Goal: Navigation & Orientation: Find specific page/section

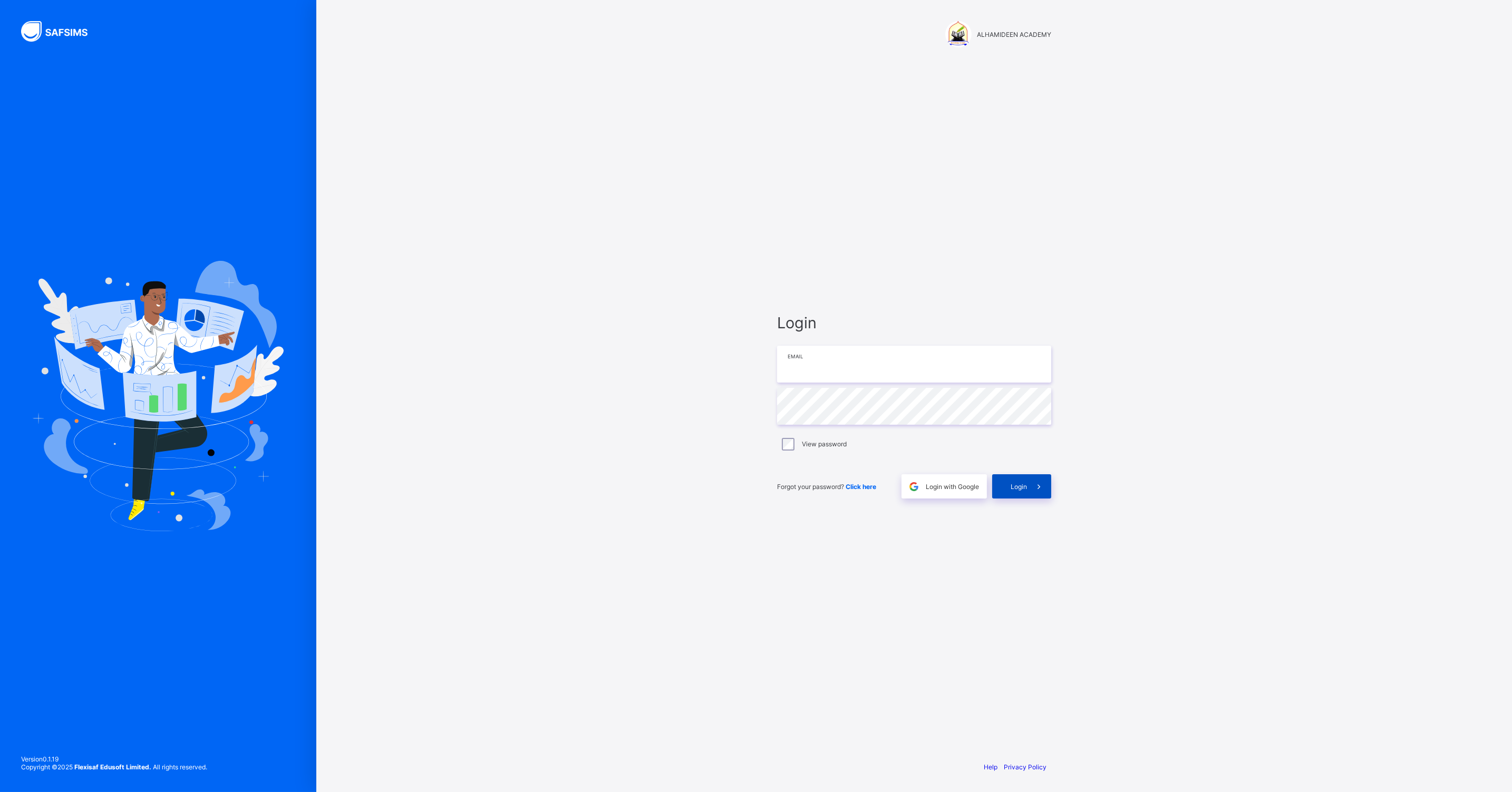
type input "**********"
click at [1014, 485] on span "Login" at bounding box center [1019, 486] width 16 height 8
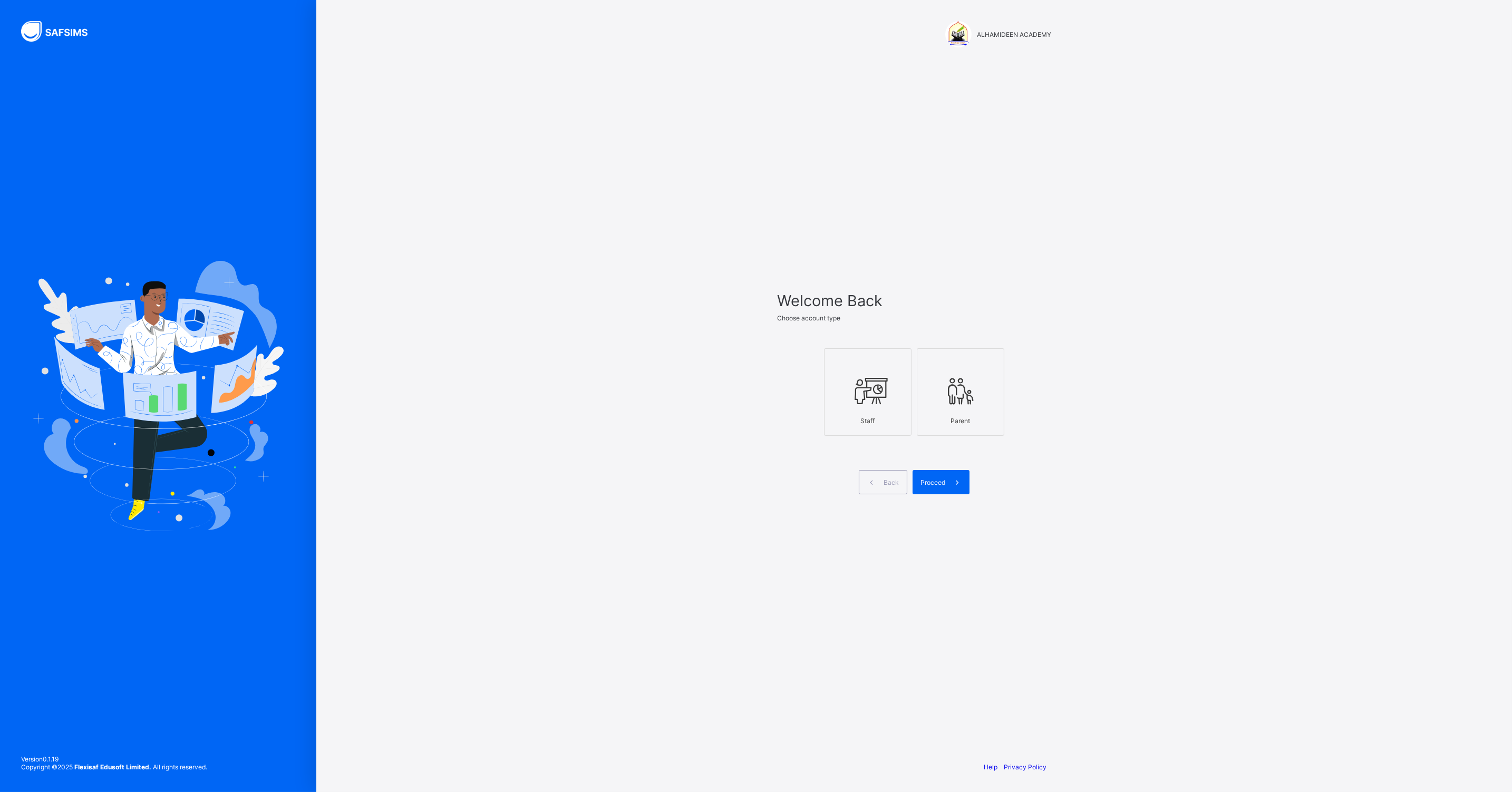
click at [855, 375] on icon at bounding box center [868, 391] width 37 height 32
click at [924, 479] on span "Proceed" at bounding box center [933, 482] width 25 height 8
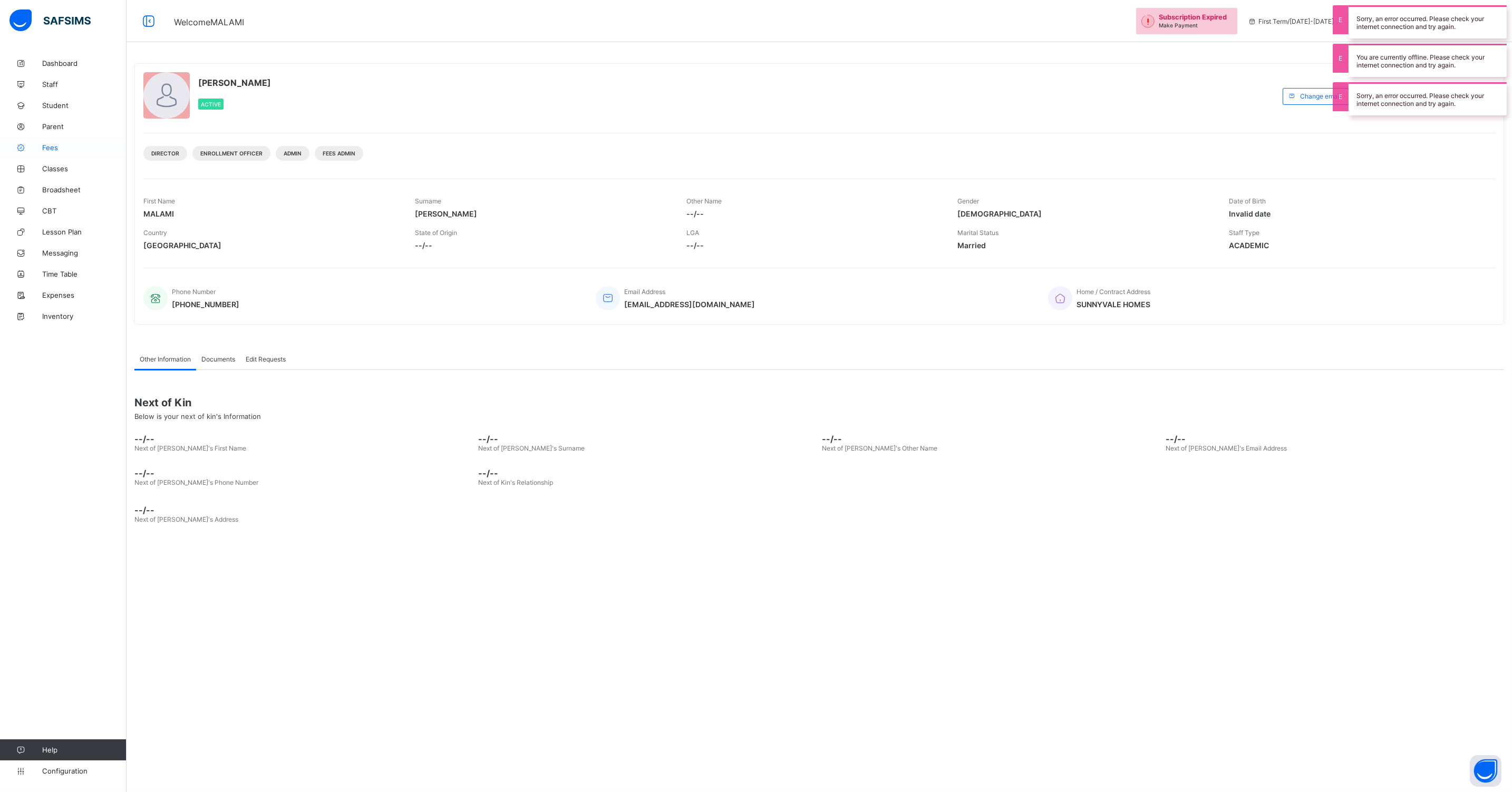
click at [50, 151] on span "Fees" at bounding box center [85, 147] width 85 height 8
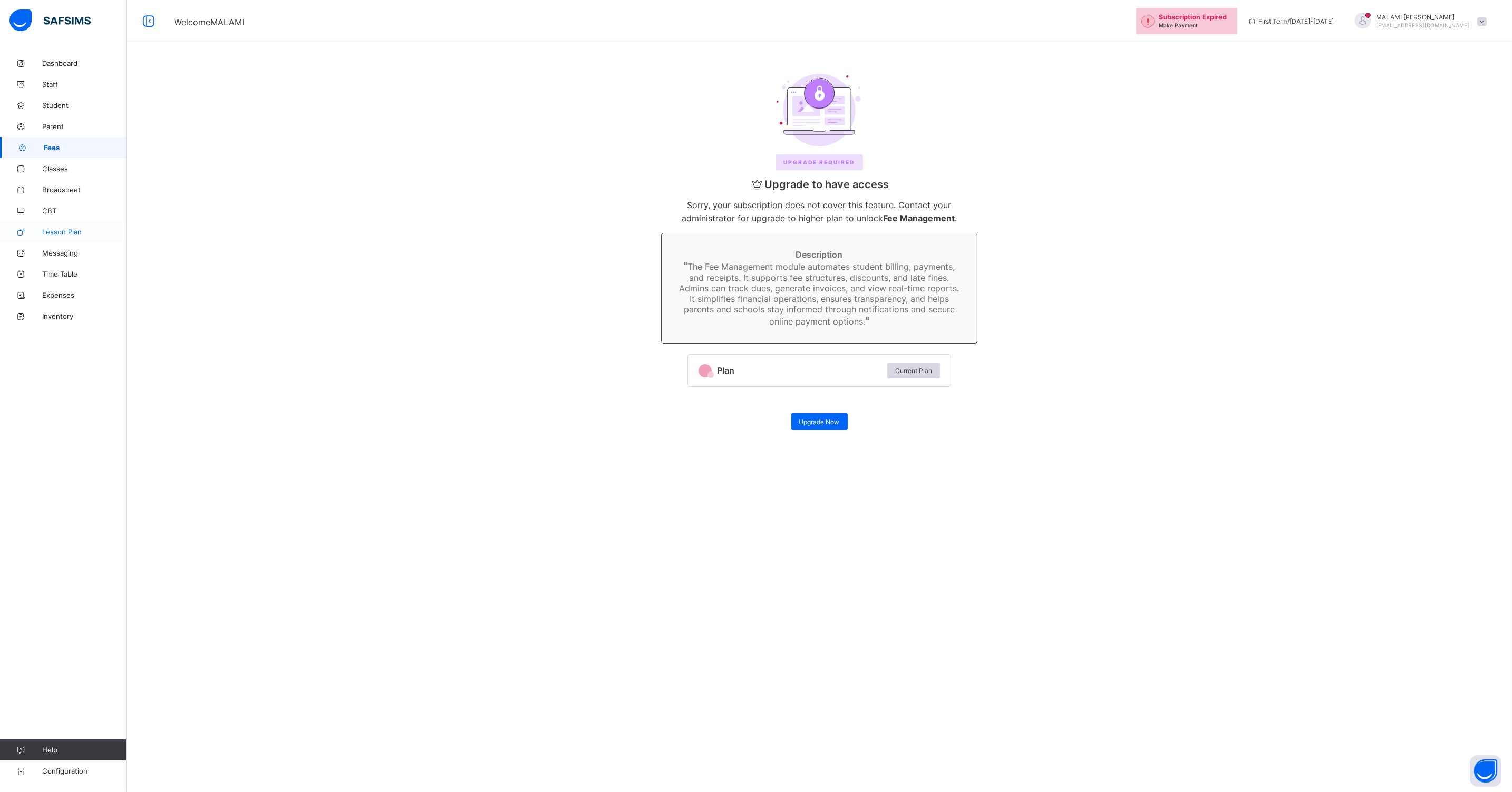
click at [75, 235] on span "Lesson Plan" at bounding box center [85, 232] width 85 height 8
click at [65, 147] on span "Fees" at bounding box center [85, 147] width 85 height 8
click at [59, 101] on span "Student" at bounding box center [85, 105] width 85 height 8
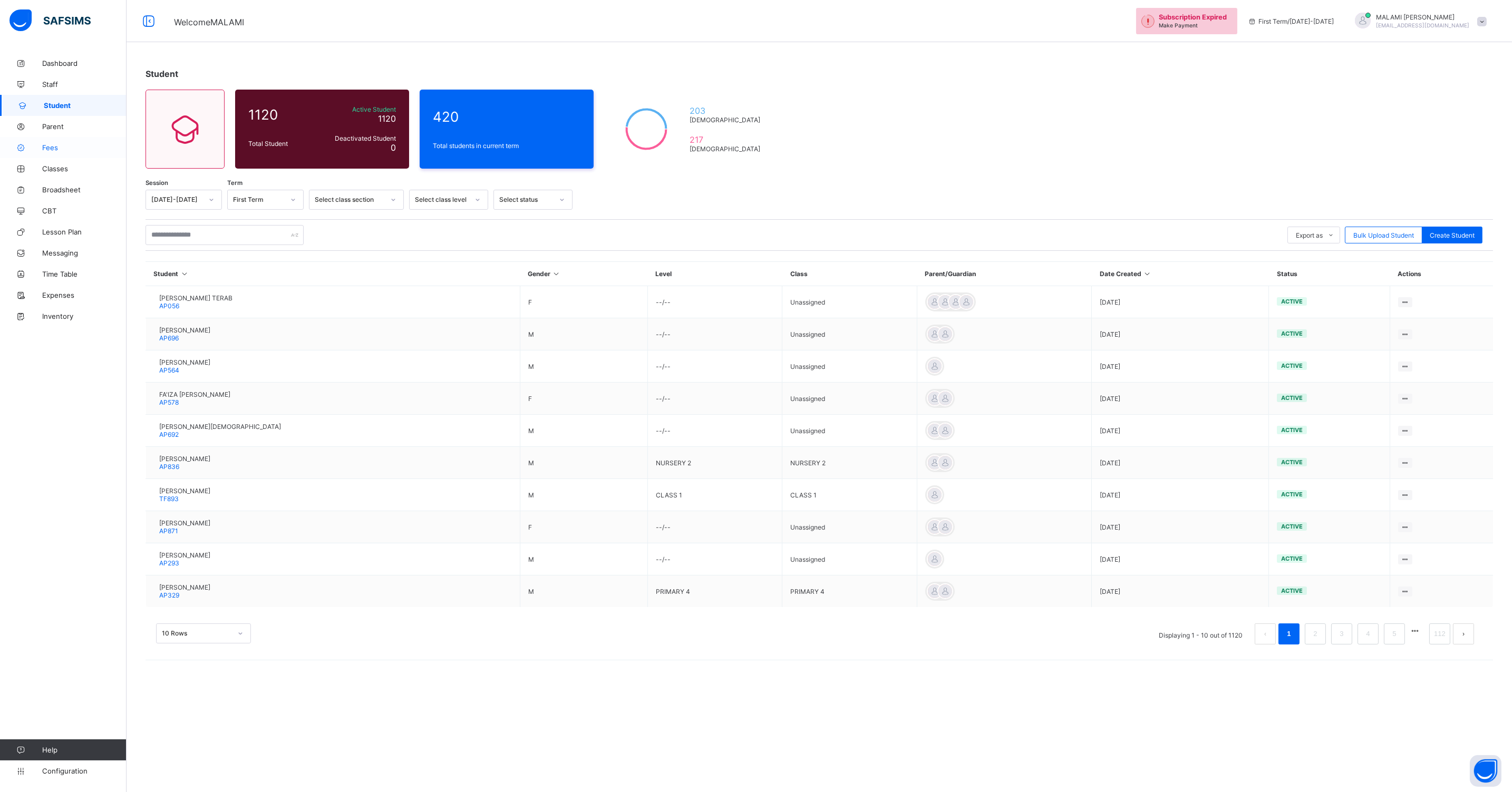
click at [43, 138] on link "Fees" at bounding box center [63, 148] width 127 height 21
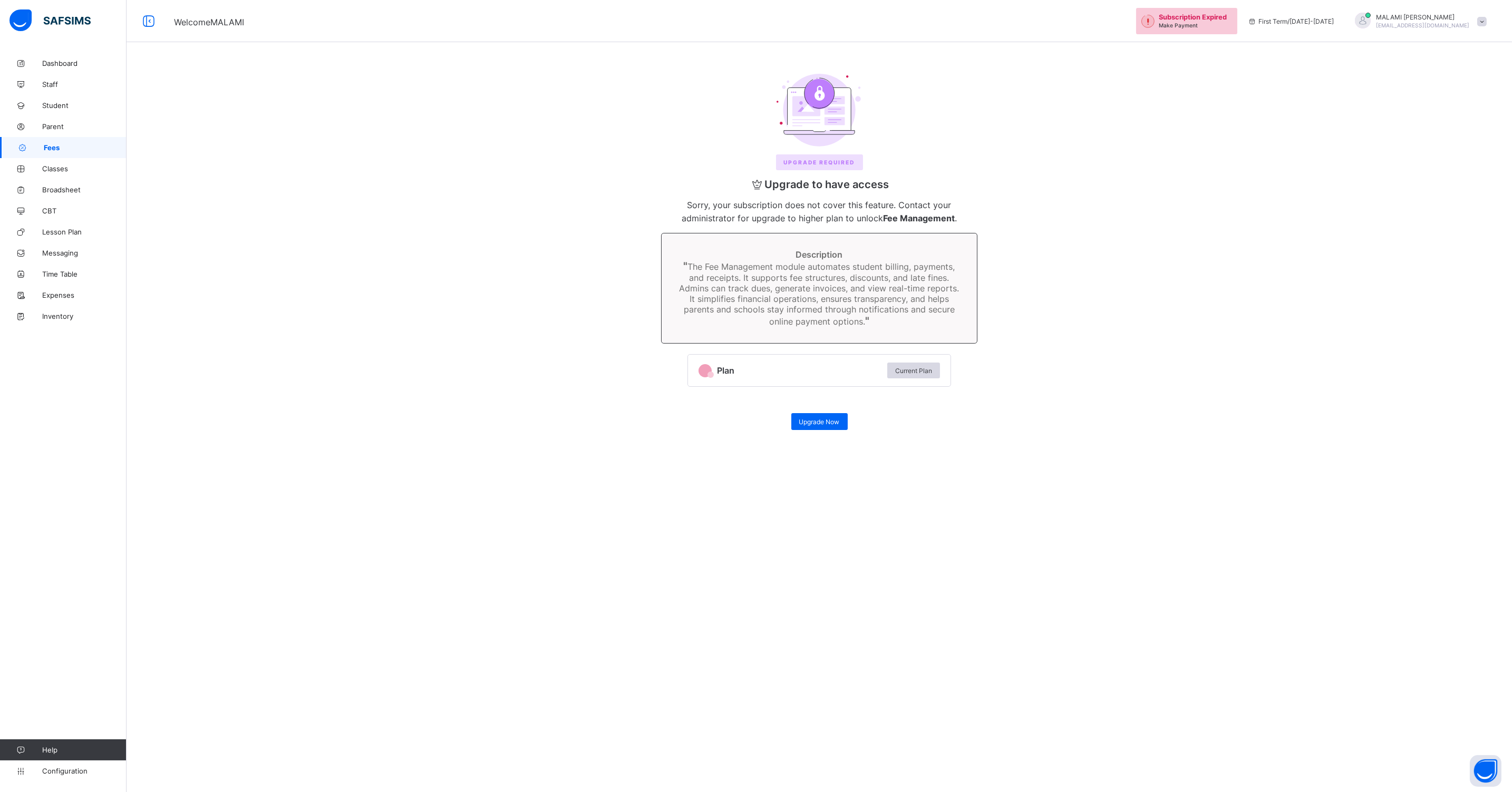
click at [44, 144] on span "Fees" at bounding box center [85, 147] width 83 height 8
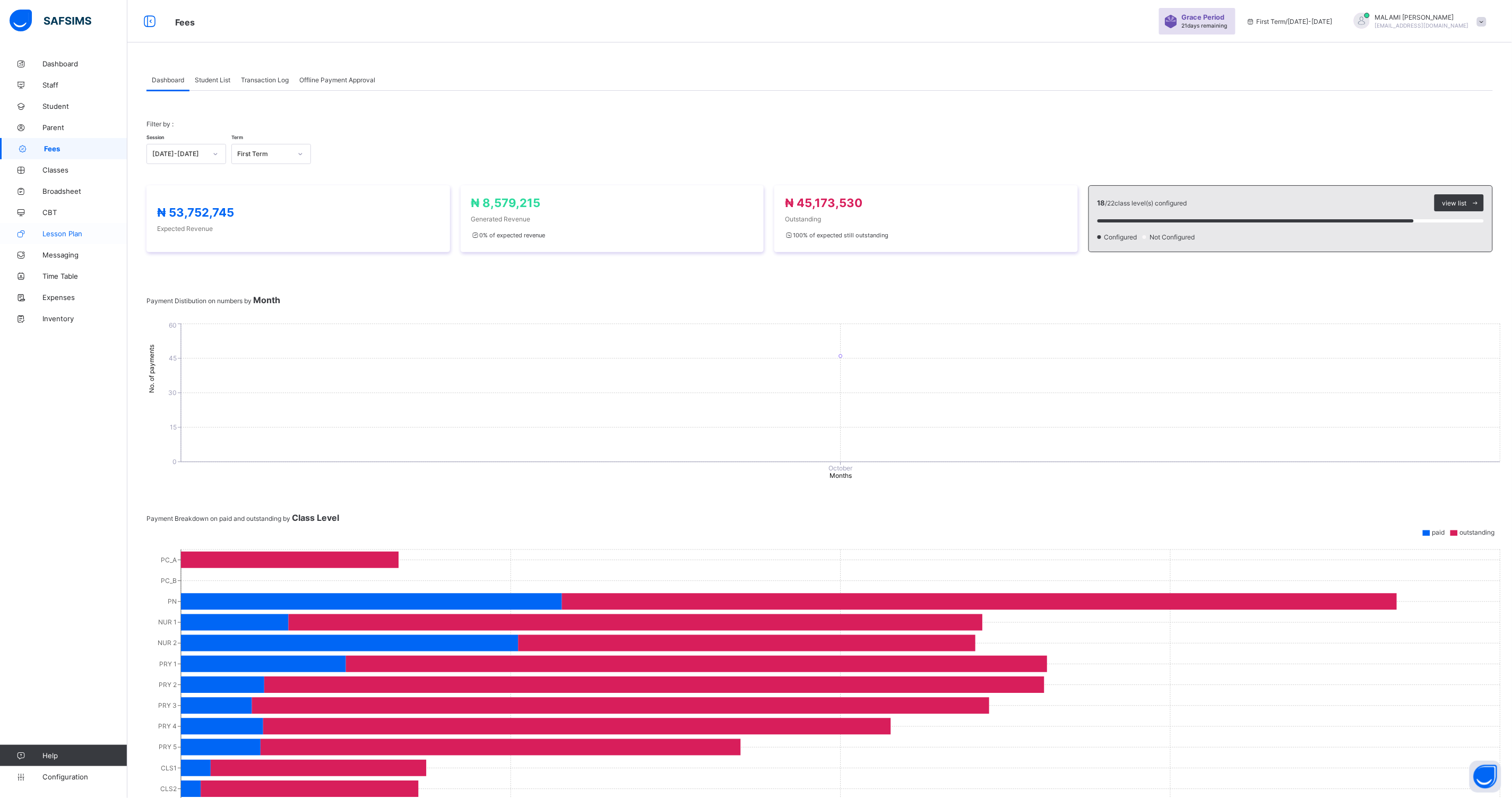
click at [74, 227] on link "Lesson Plan" at bounding box center [64, 233] width 128 height 21
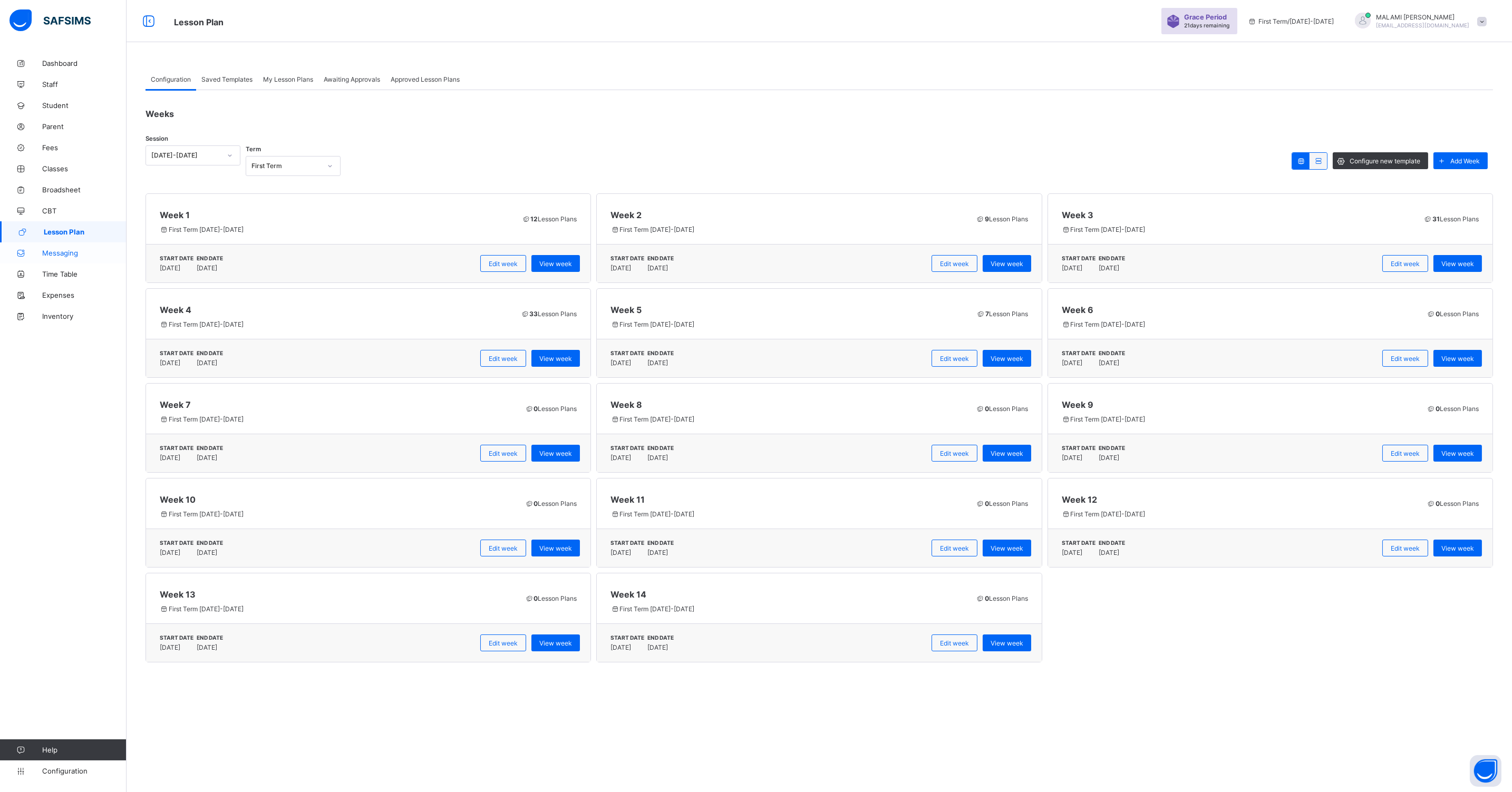
click at [60, 246] on link "Messaging" at bounding box center [63, 253] width 127 height 21
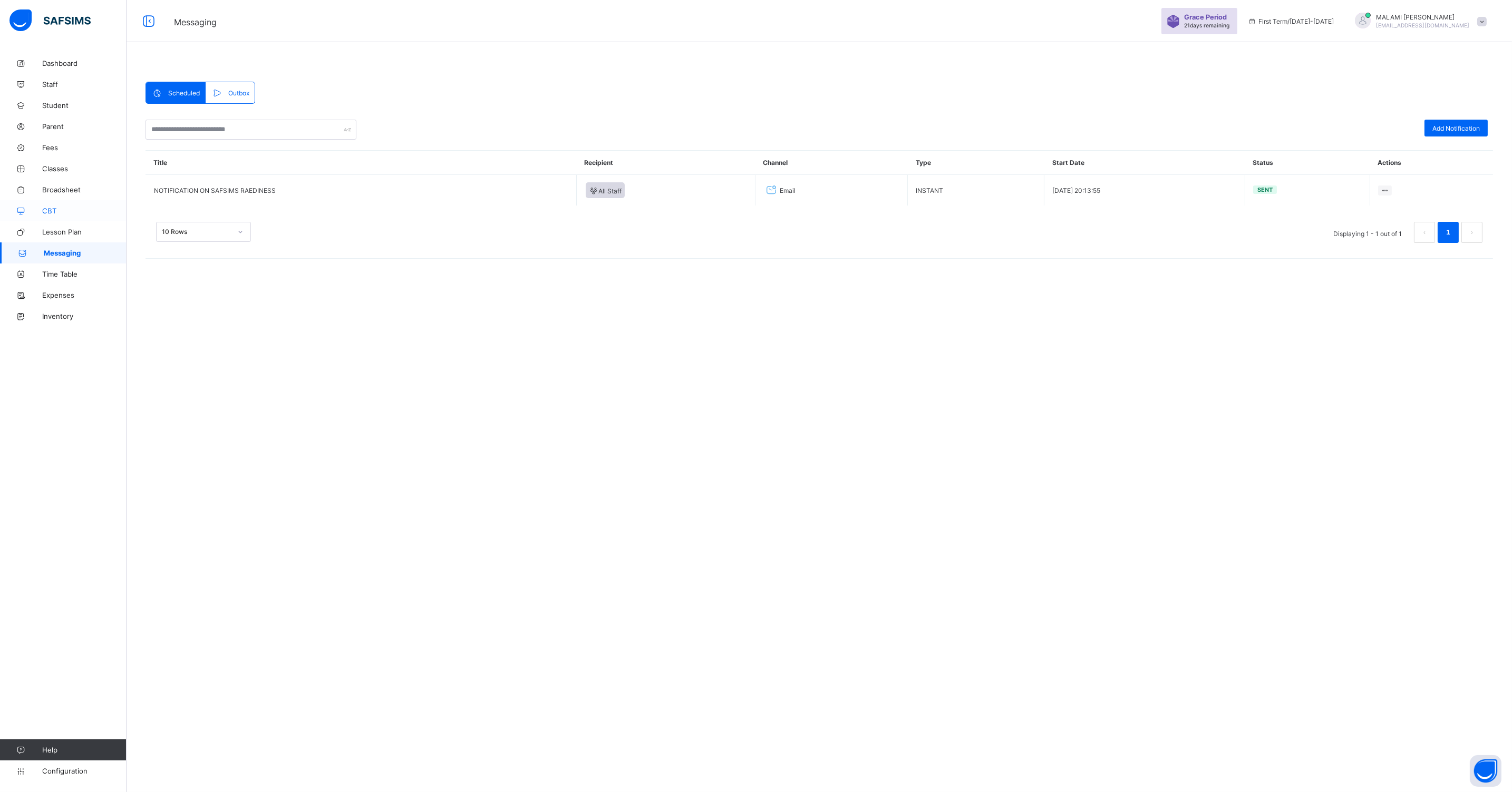
click at [45, 215] on span "CBT" at bounding box center [85, 211] width 85 height 8
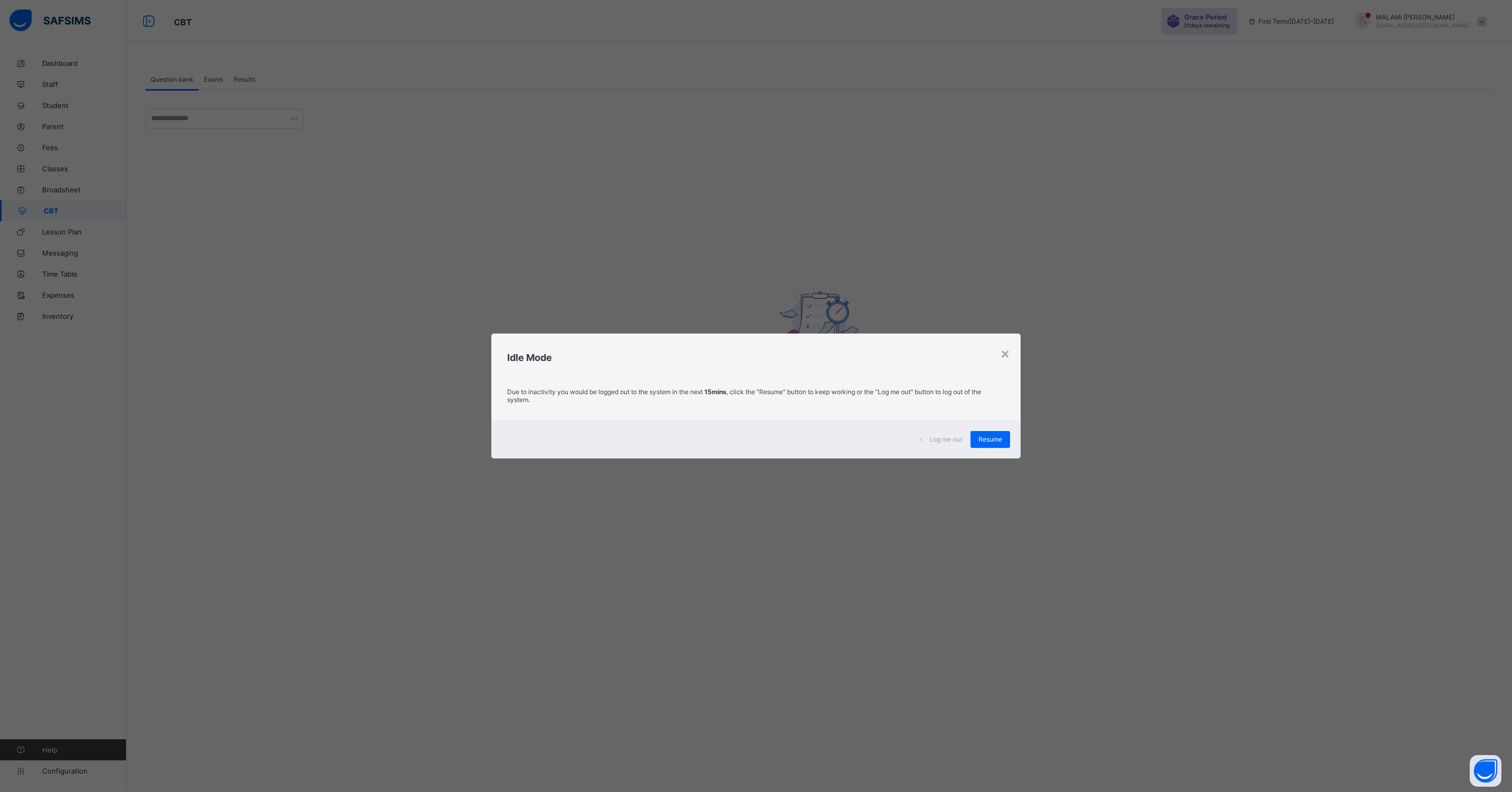
drag, startPoint x: 979, startPoint y: 434, endPoint x: 966, endPoint y: 440, distance: 14.3
click at [979, 434] on div "Resume" at bounding box center [990, 439] width 39 height 17
